Goal: Obtain resource: Download file/media

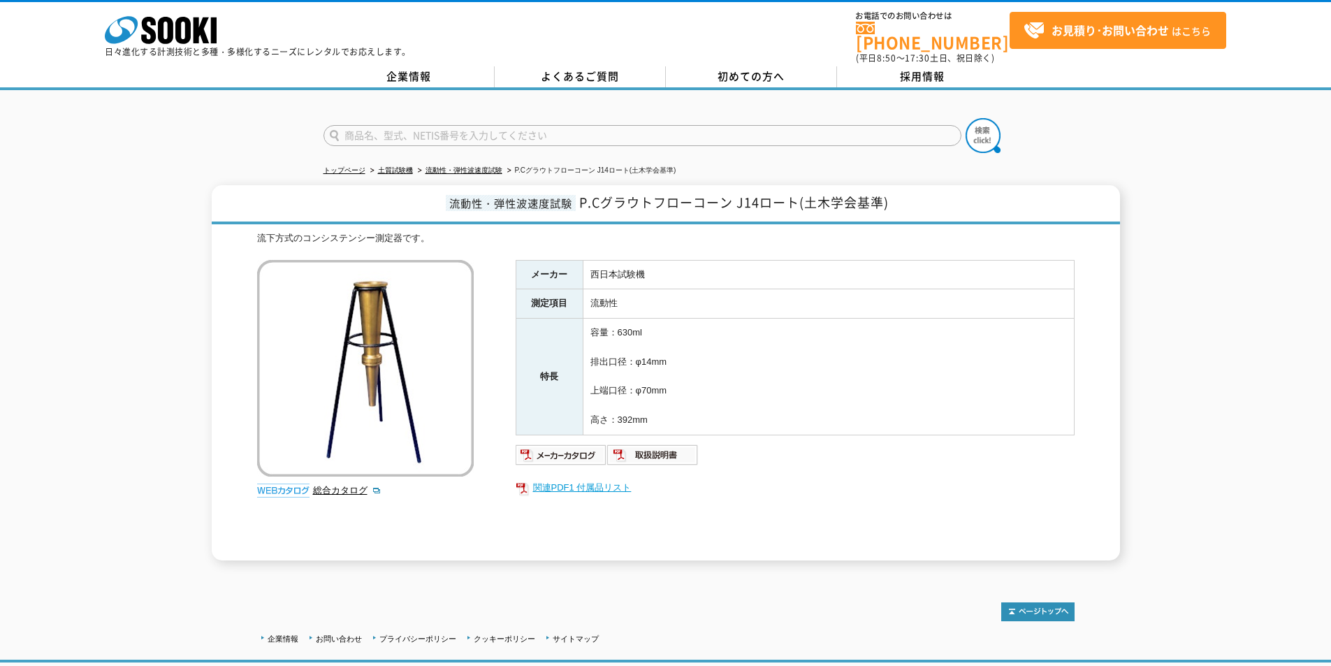
drag, startPoint x: 0, startPoint y: 0, endPoint x: 561, endPoint y: 475, distance: 735.4
click at [561, 479] on link "関連PDF1 付属品リスト" at bounding box center [795, 488] width 559 height 18
click at [549, 446] on img at bounding box center [562, 455] width 92 height 22
